Goal: Navigation & Orientation: Find specific page/section

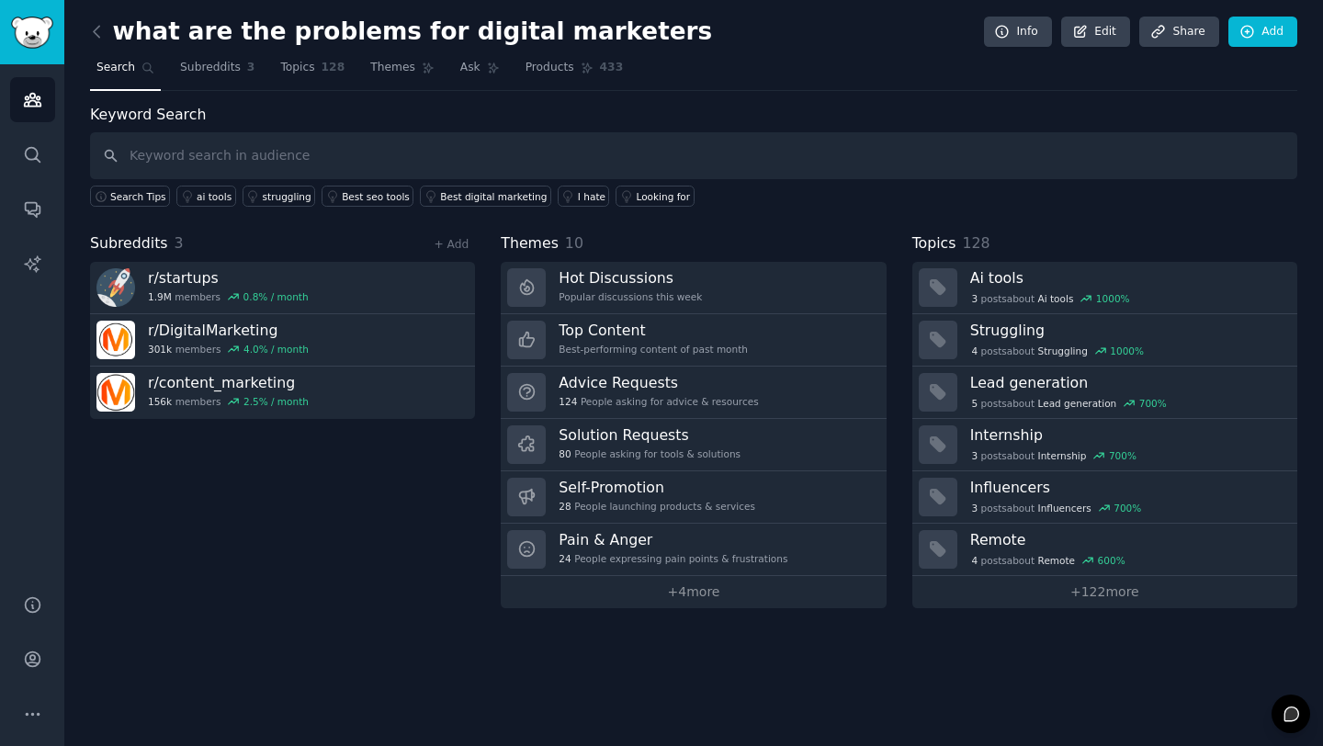
click at [329, 467] on div "Subreddits 3 + Add r/ startups 1.9M members 0.8 % / month r/ DigitalMarketing 3…" at bounding box center [282, 420] width 385 height 376
click at [96, 29] on icon at bounding box center [96, 31] width 19 height 19
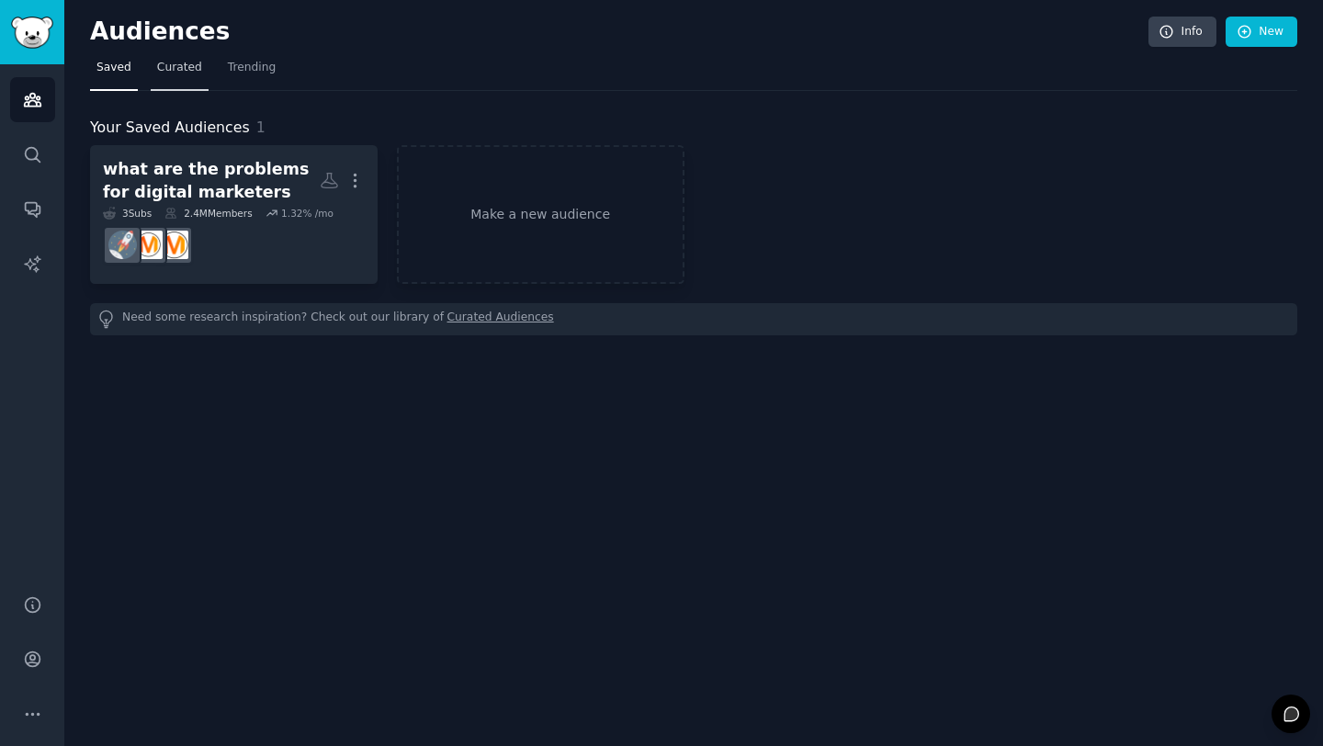
click at [178, 74] on span "Curated" at bounding box center [179, 68] width 45 height 17
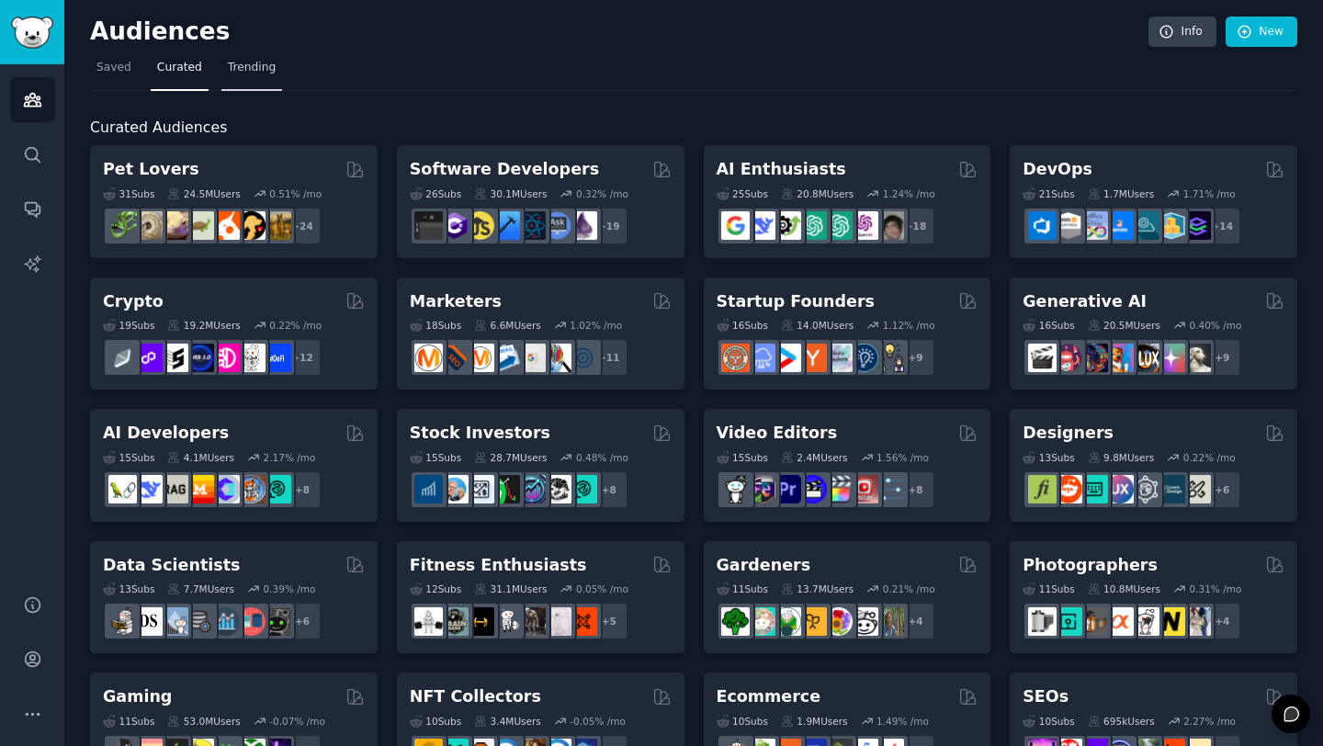
click at [245, 64] on span "Trending" at bounding box center [252, 68] width 48 height 17
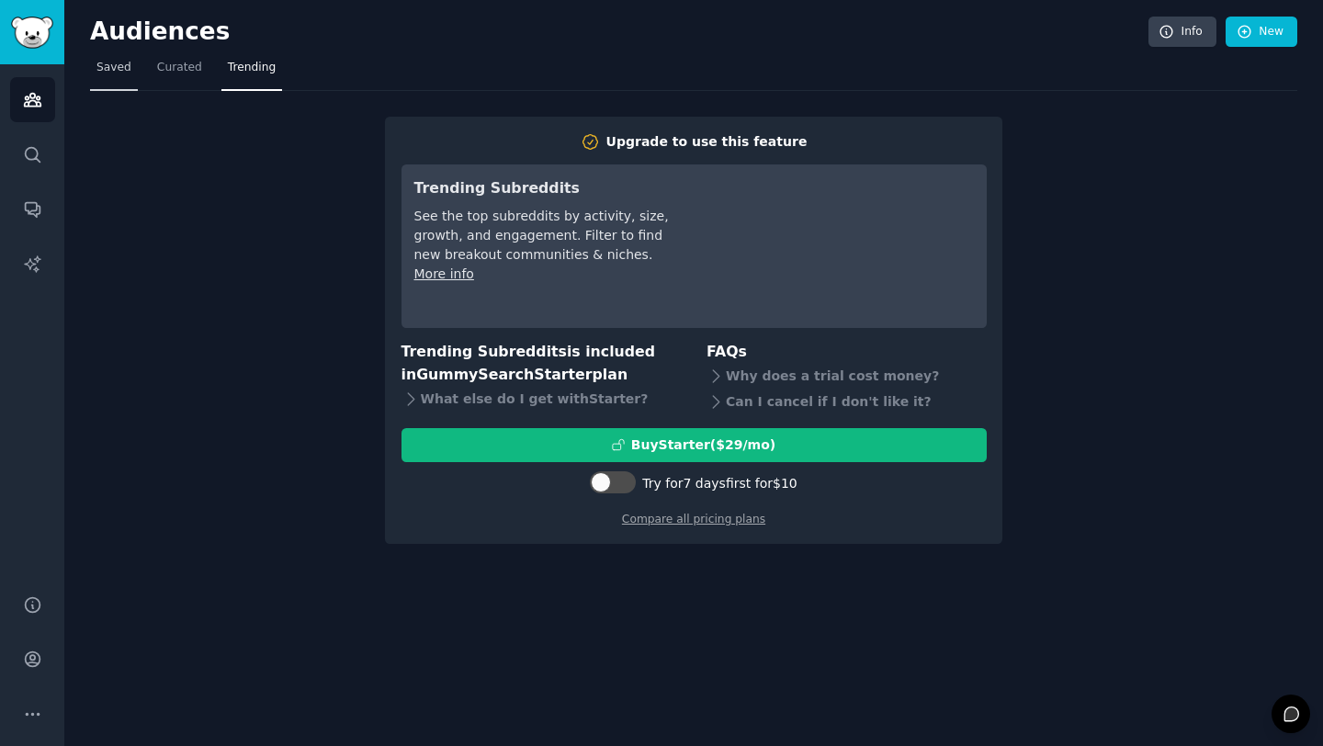
click at [120, 64] on span "Saved" at bounding box center [113, 68] width 35 height 17
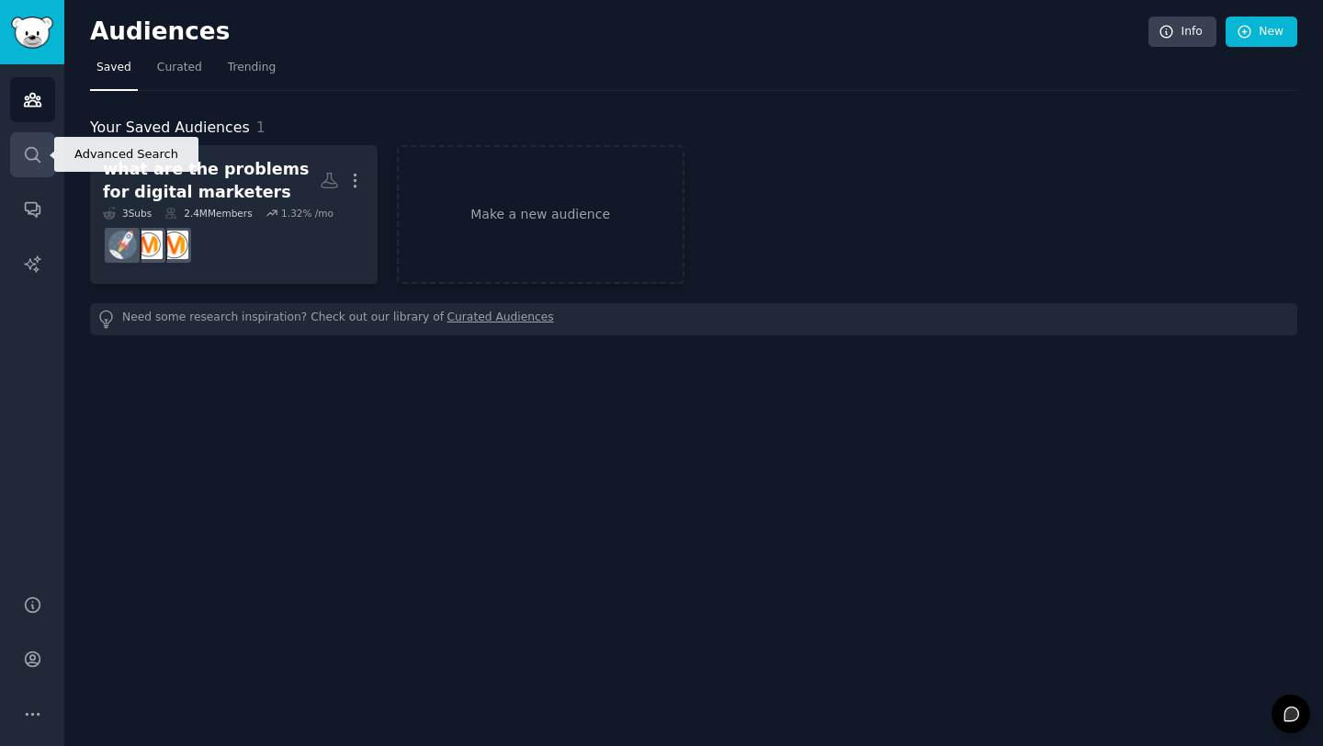
click at [29, 149] on icon "Sidebar" at bounding box center [32, 154] width 19 height 19
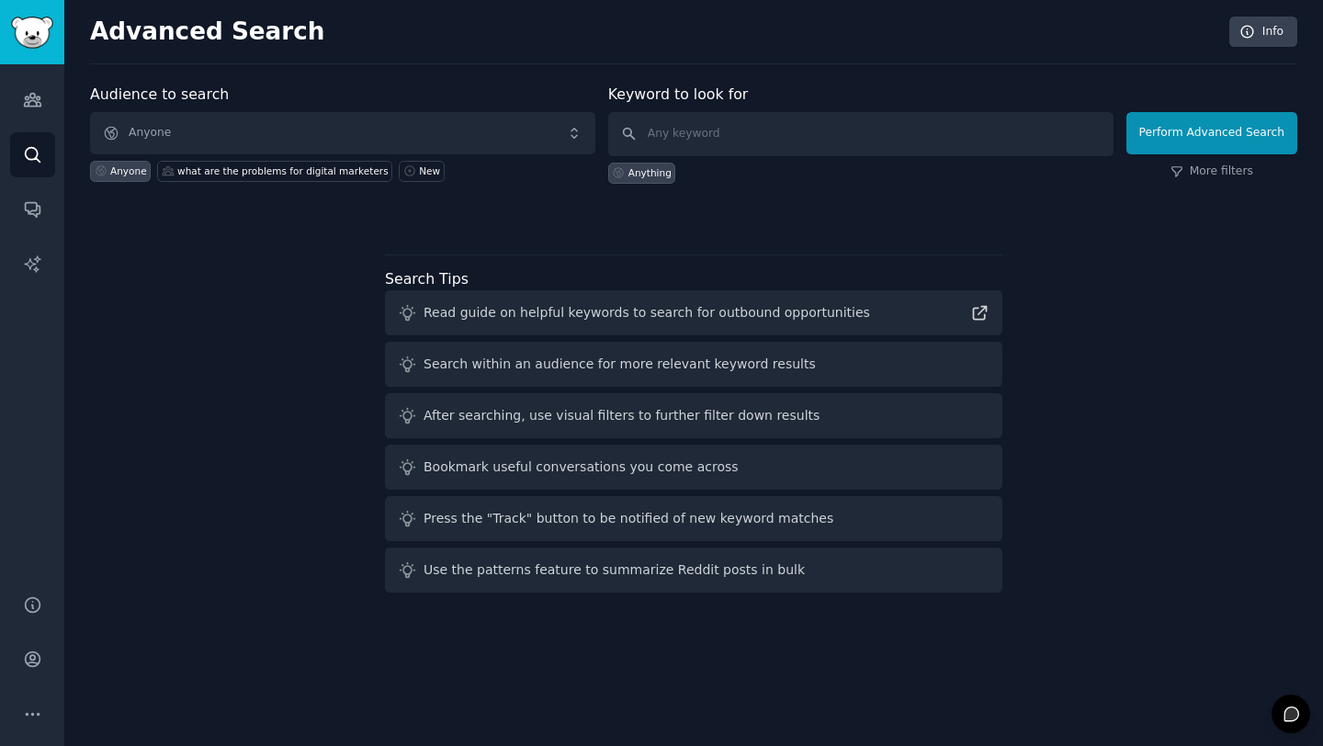
click at [191, 441] on div "Audience to search Anyone Anyone what are the problems for digital marketers Ne…" at bounding box center [693, 342] width 1207 height 516
